Goal: Information Seeking & Learning: Learn about a topic

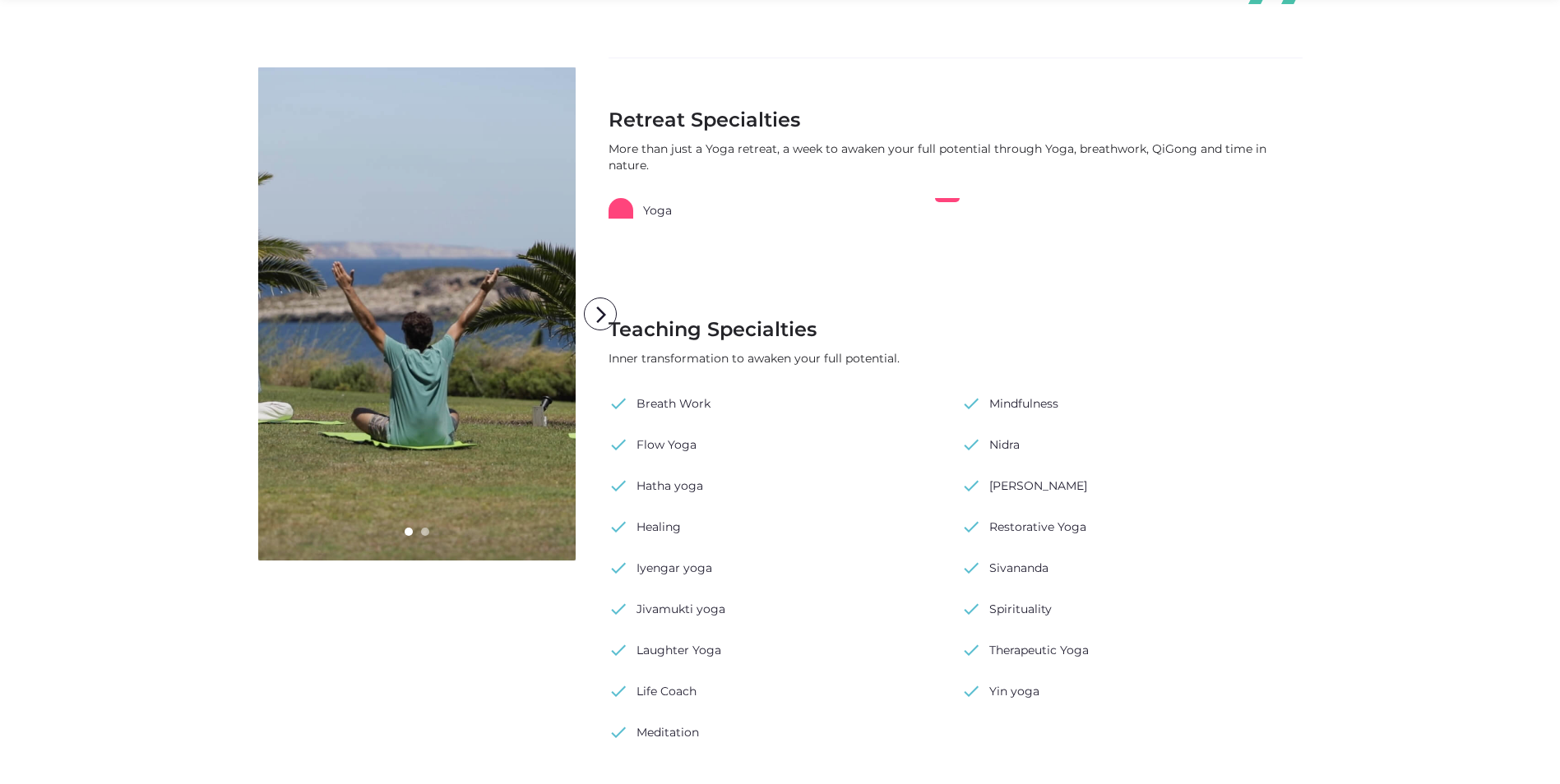
scroll to position [822, 0]
click at [663, 405] on link "check Breath Work" at bounding box center [659, 400] width 102 height 25
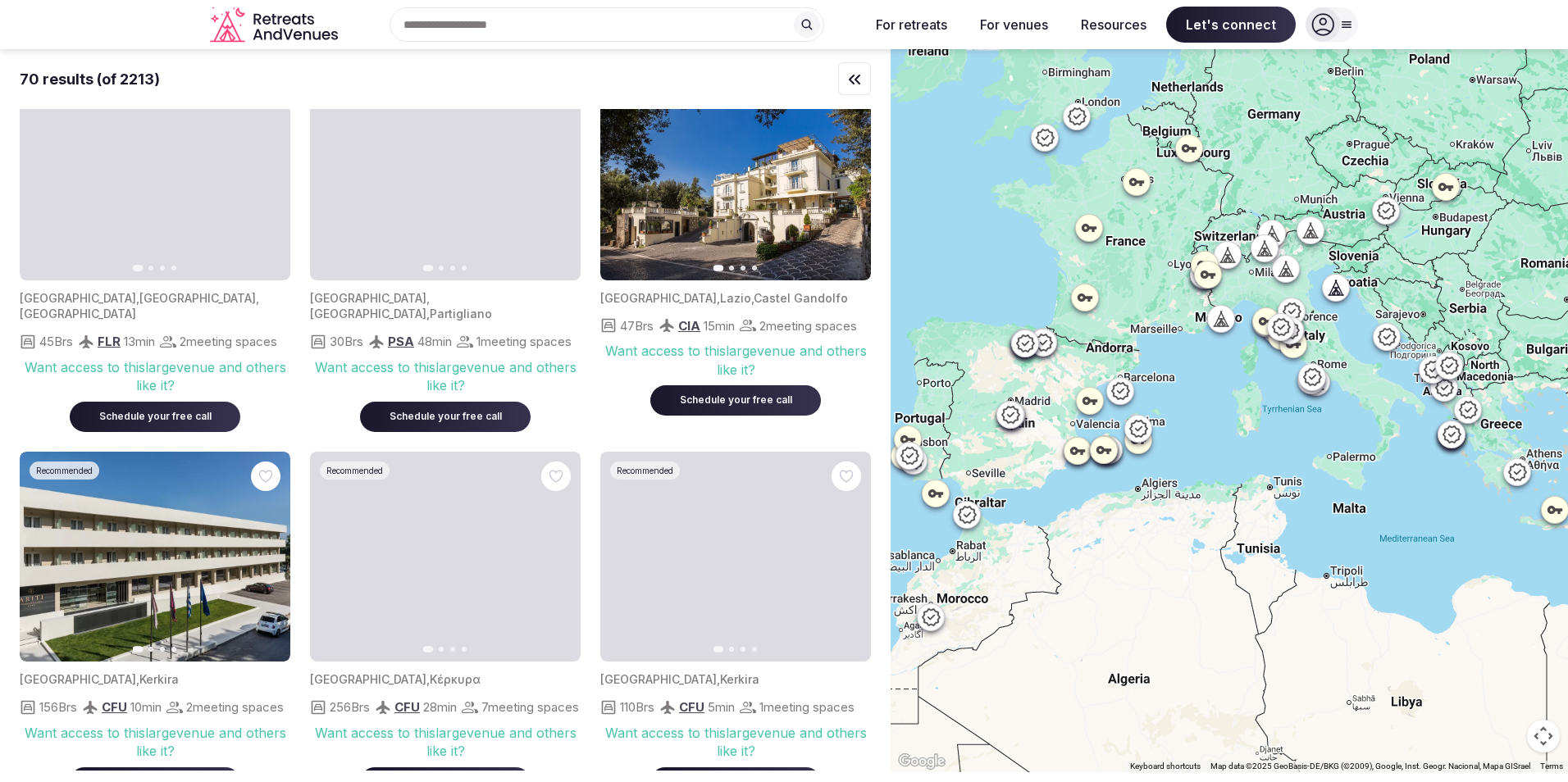
scroll to position [656, 0]
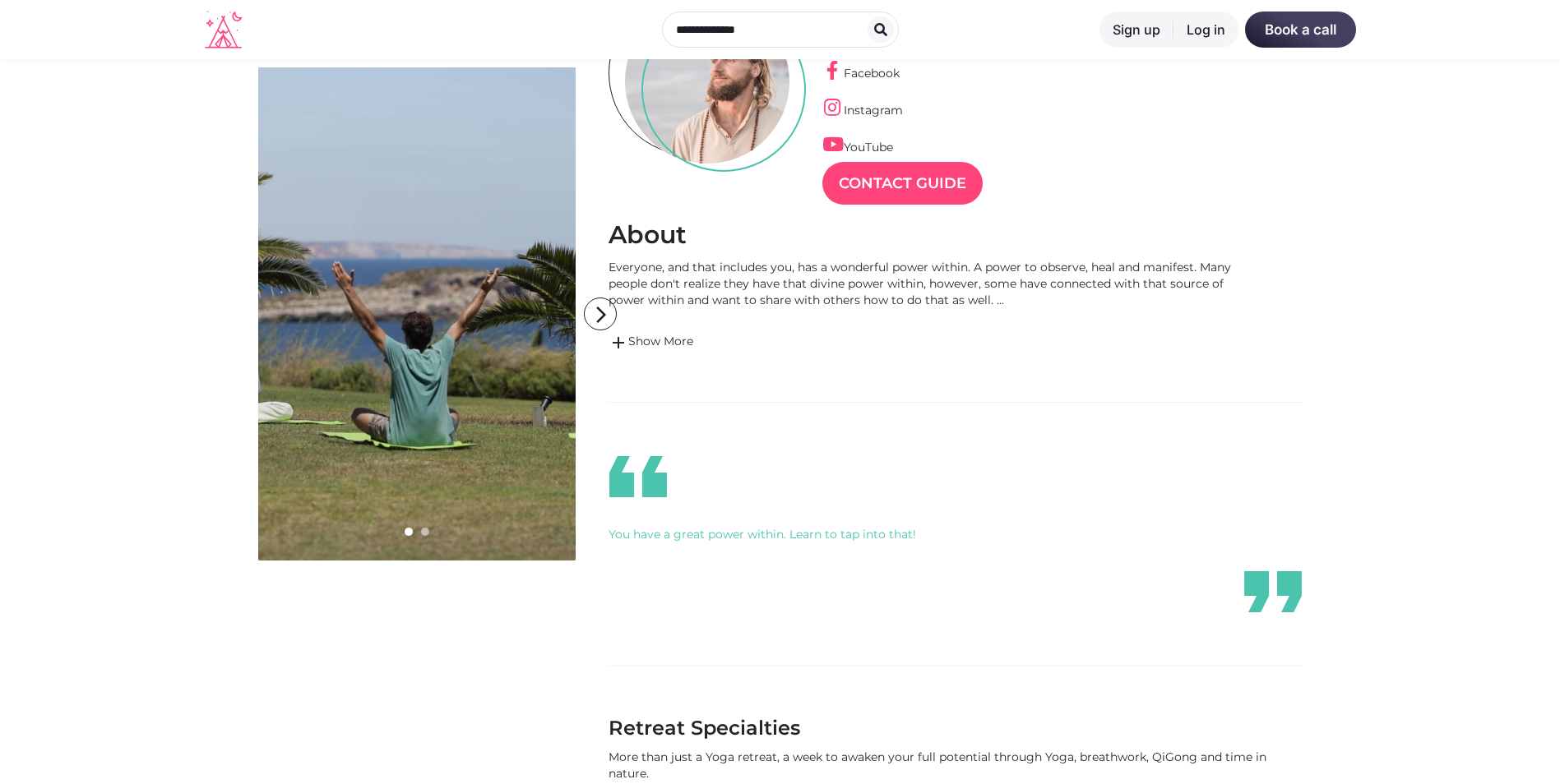
scroll to position [247, 0]
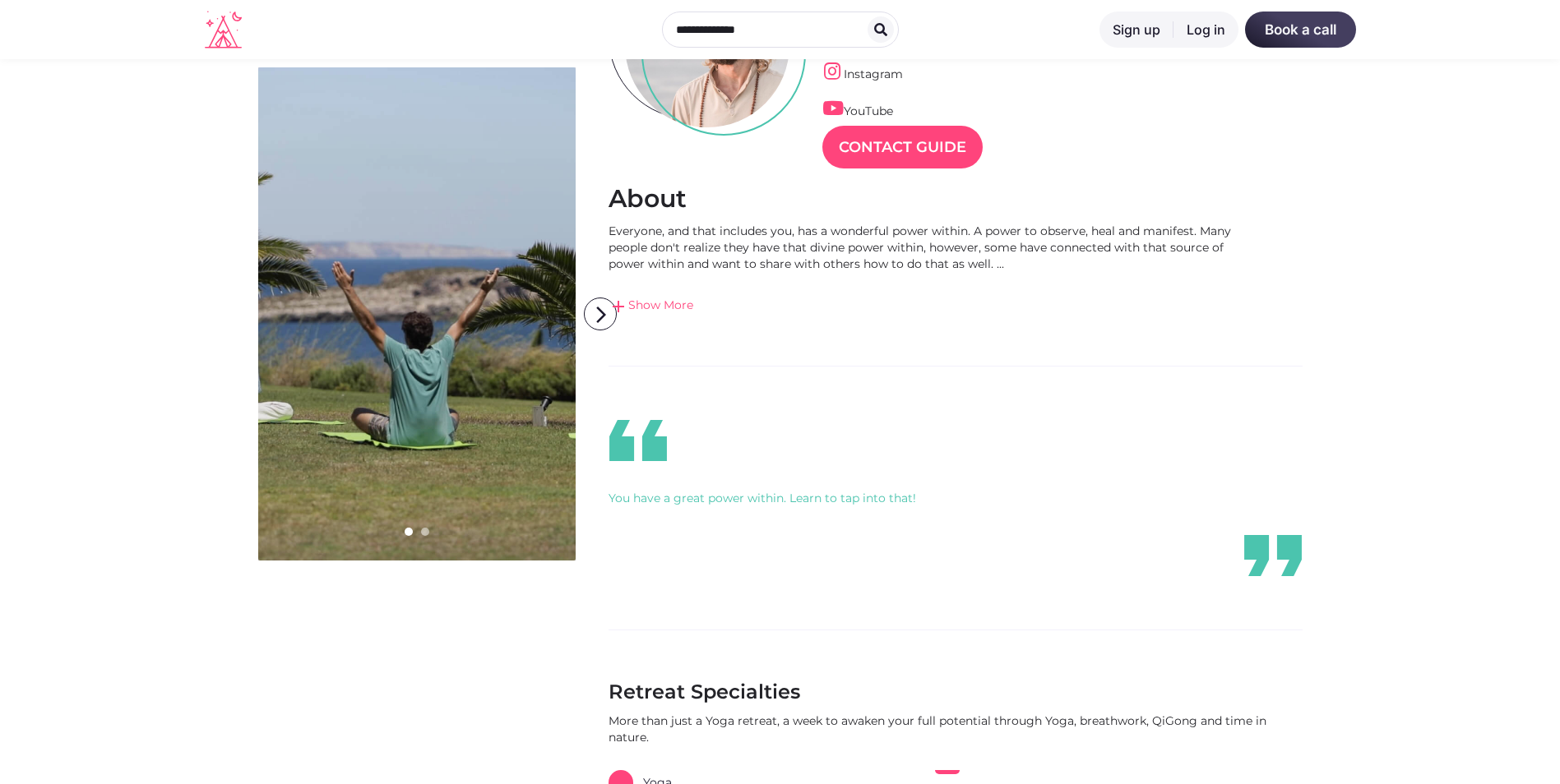
click at [620, 299] on span "add" at bounding box center [618, 306] width 20 height 20
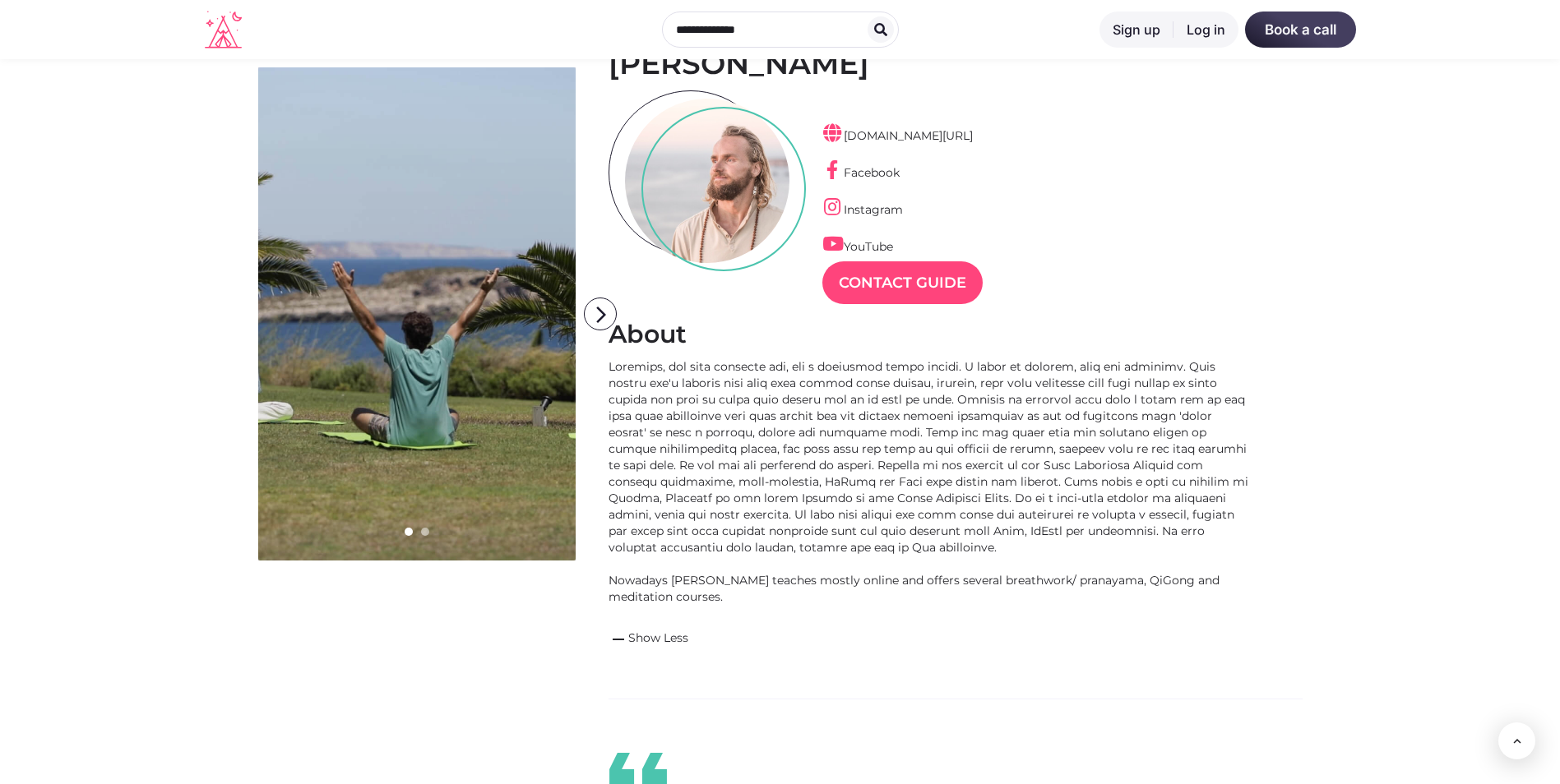
scroll to position [0, 0]
